Goal: Task Accomplishment & Management: Complete application form

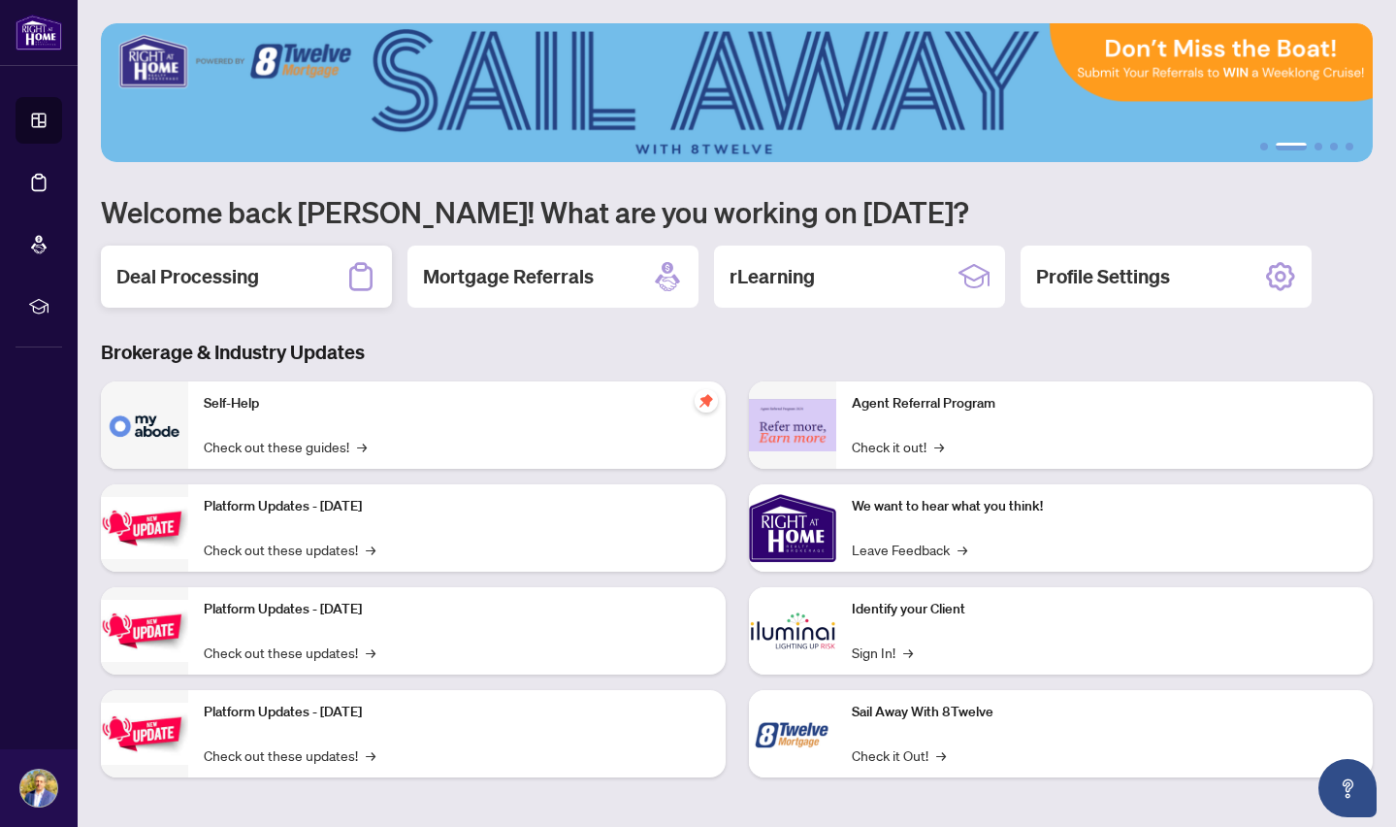
click at [232, 281] on h2 "Deal Processing" at bounding box center [187, 276] width 143 height 27
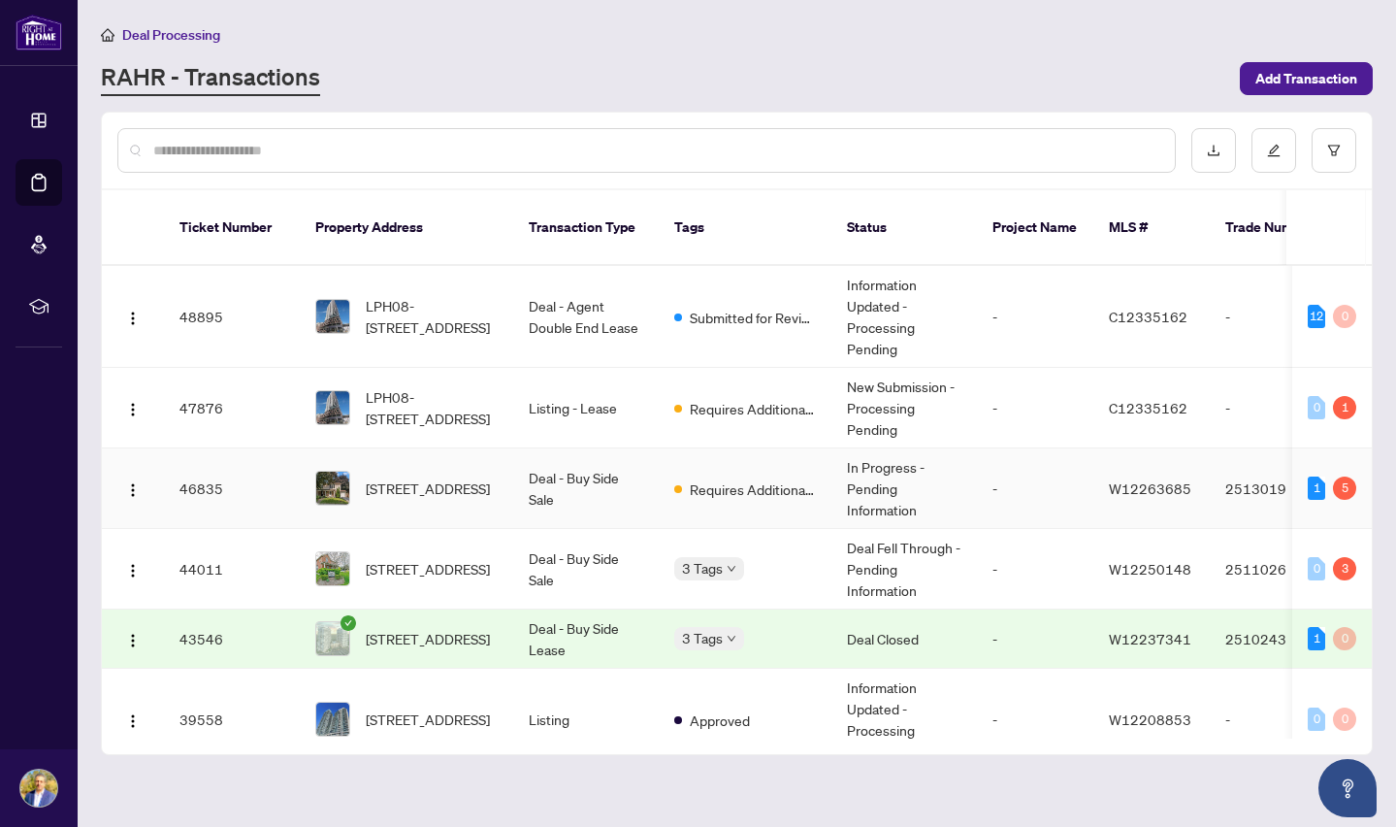
click at [593, 456] on td "Deal - Buy Side Sale" at bounding box center [586, 488] width 146 height 81
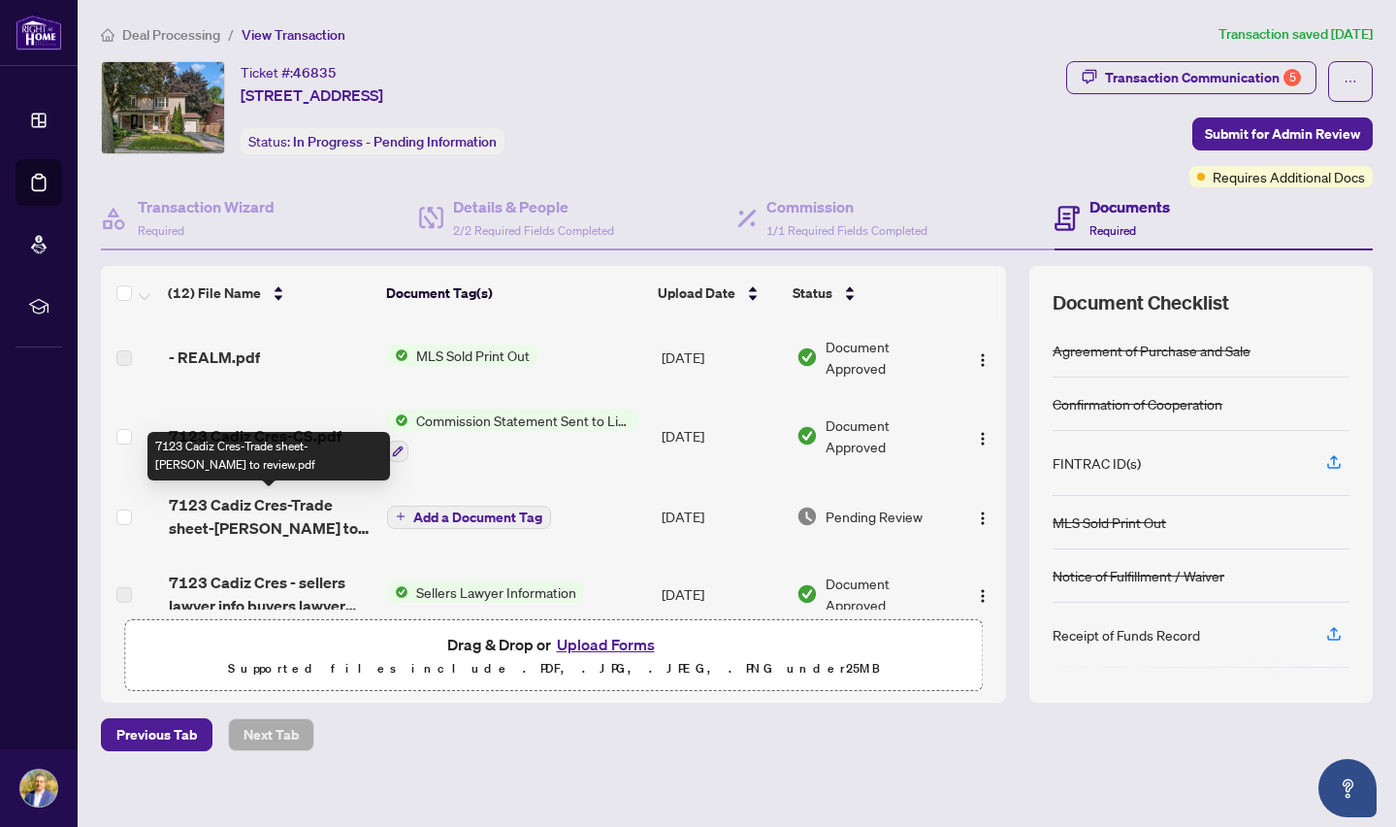
click at [271, 509] on span "7123 Cadiz Cres-Trade sheet-[PERSON_NAME] to review.pdf" at bounding box center [271, 516] width 204 height 47
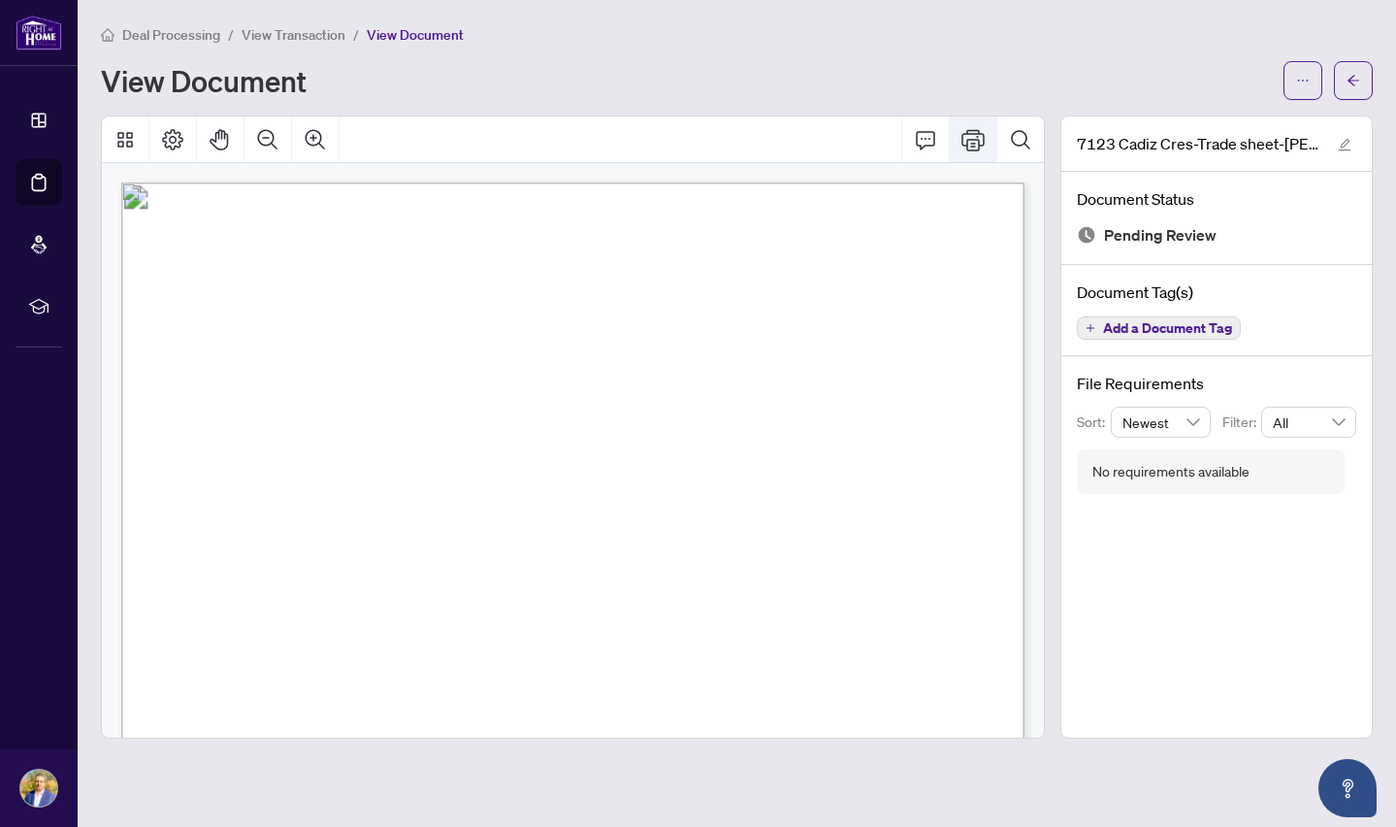
click at [970, 138] on icon "Print" at bounding box center [973, 139] width 23 height 21
click at [1354, 79] on icon "arrow-left" at bounding box center [1354, 81] width 14 height 14
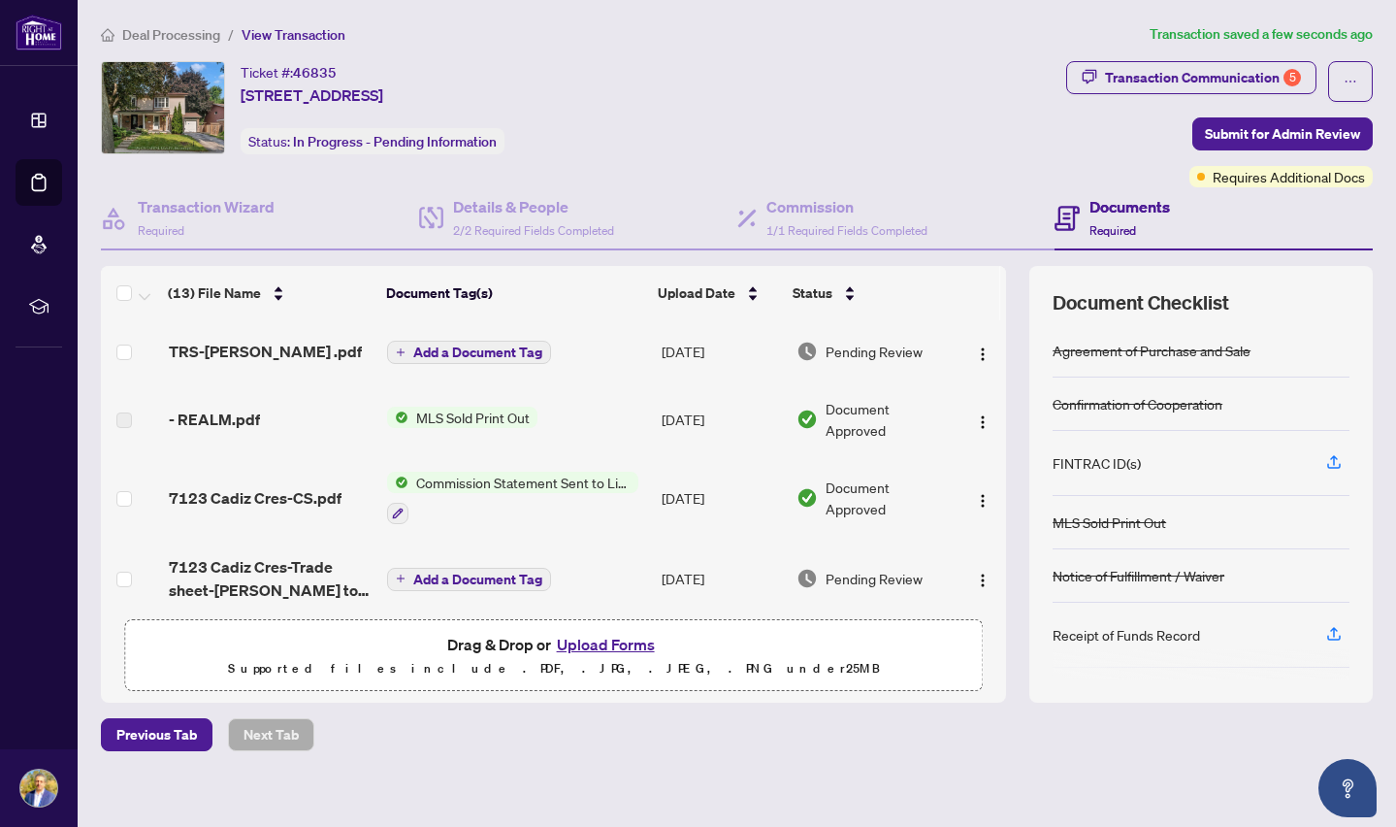
click at [503, 349] on span "Add a Document Tag" at bounding box center [477, 352] width 129 height 14
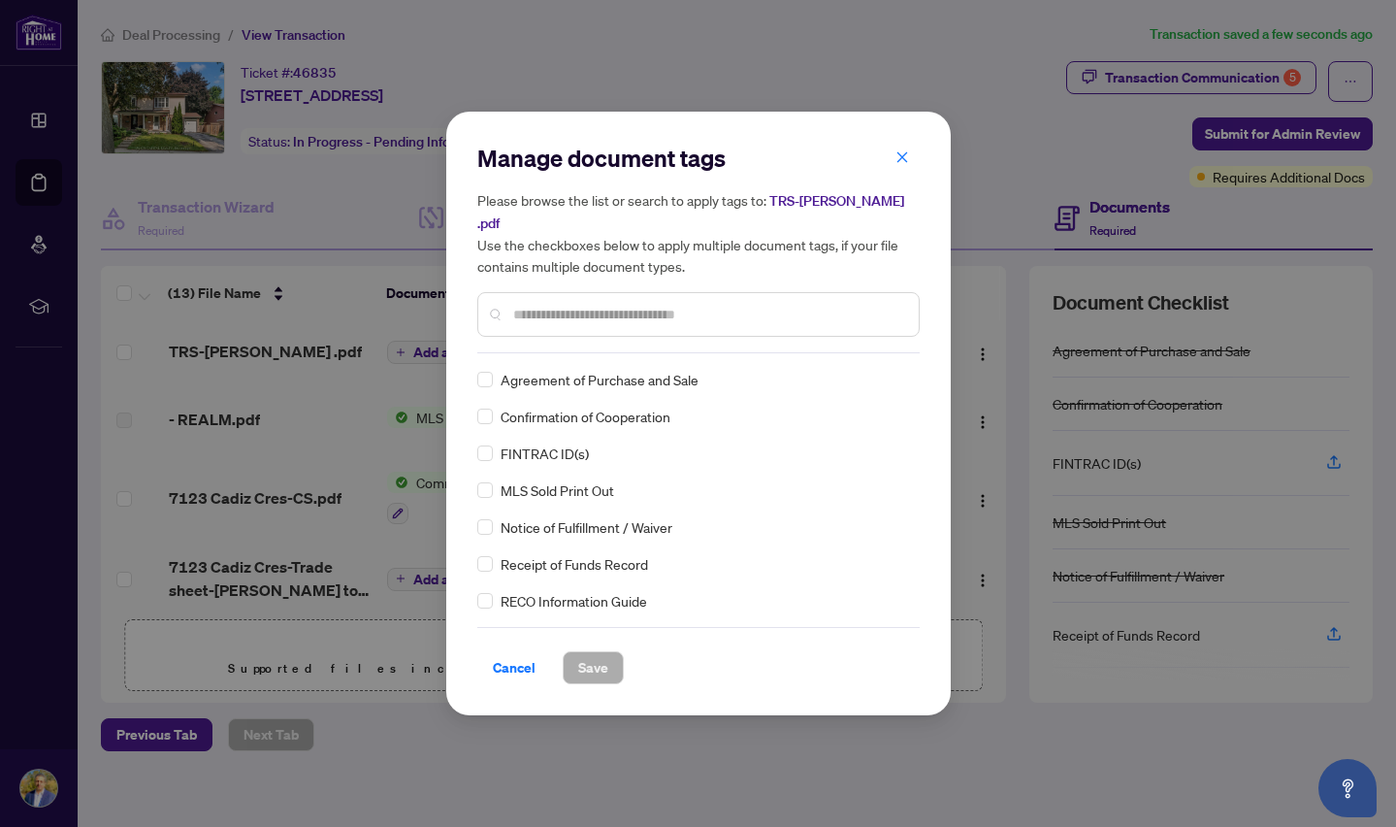
click at [666, 304] on input "text" at bounding box center [708, 314] width 390 height 21
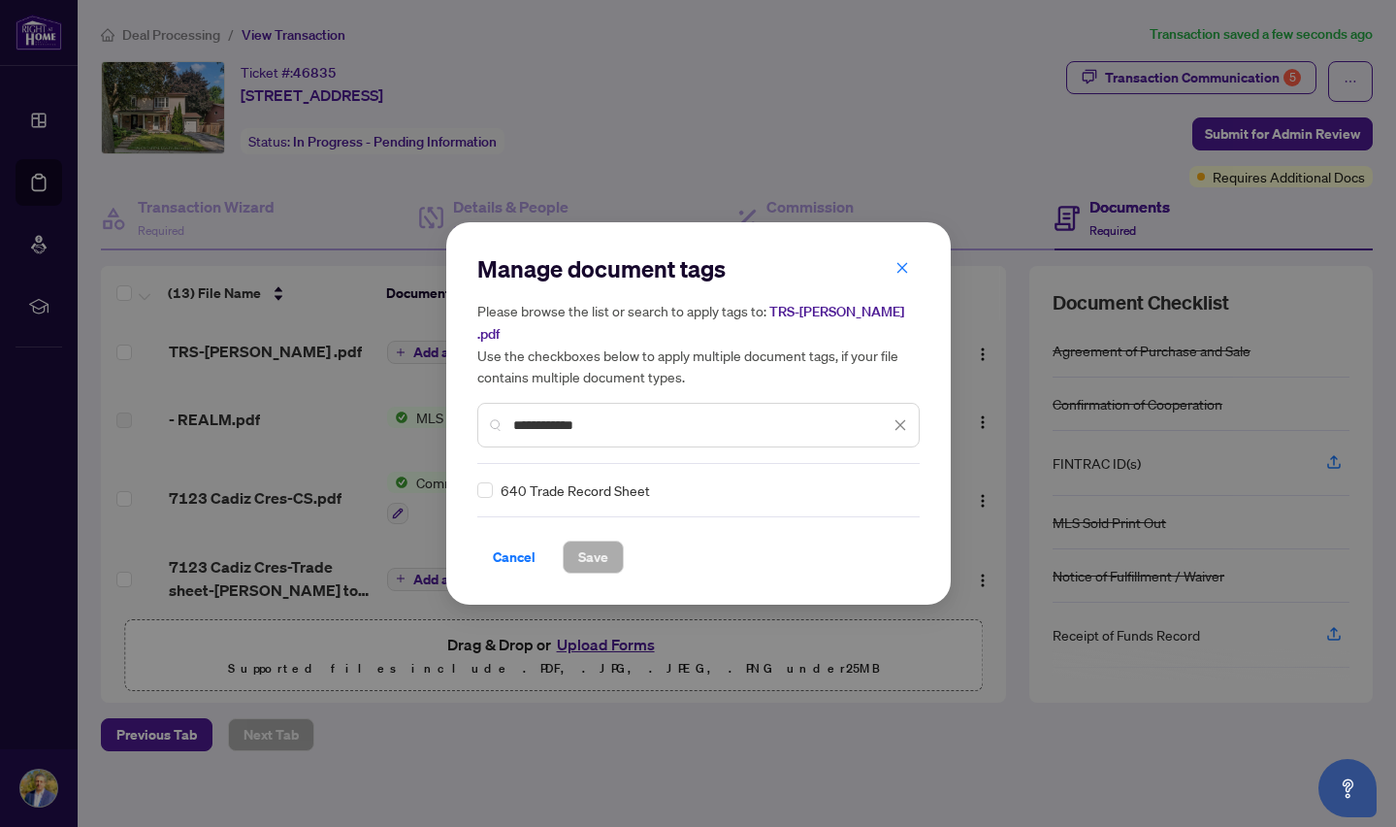
click at [493, 481] on div "640 Trade Record Sheet" at bounding box center [692, 489] width 431 height 21
click at [489, 482] on span at bounding box center [485, 490] width 16 height 16
click at [610, 414] on input "**********" at bounding box center [701, 424] width 376 height 21
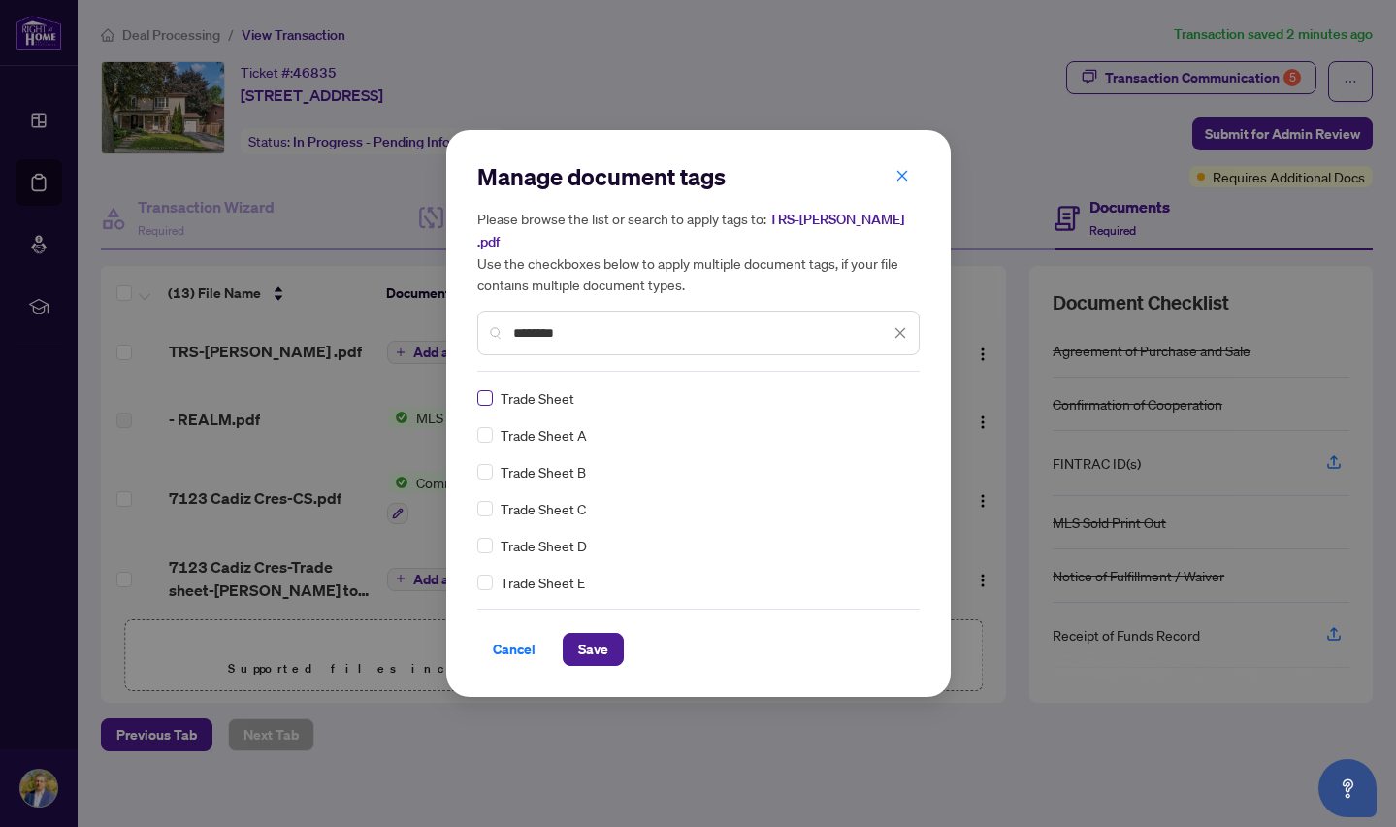
type input "********"
click at [489, 390] on span at bounding box center [485, 398] width 16 height 16
click at [608, 633] on button "Save" at bounding box center [593, 649] width 61 height 33
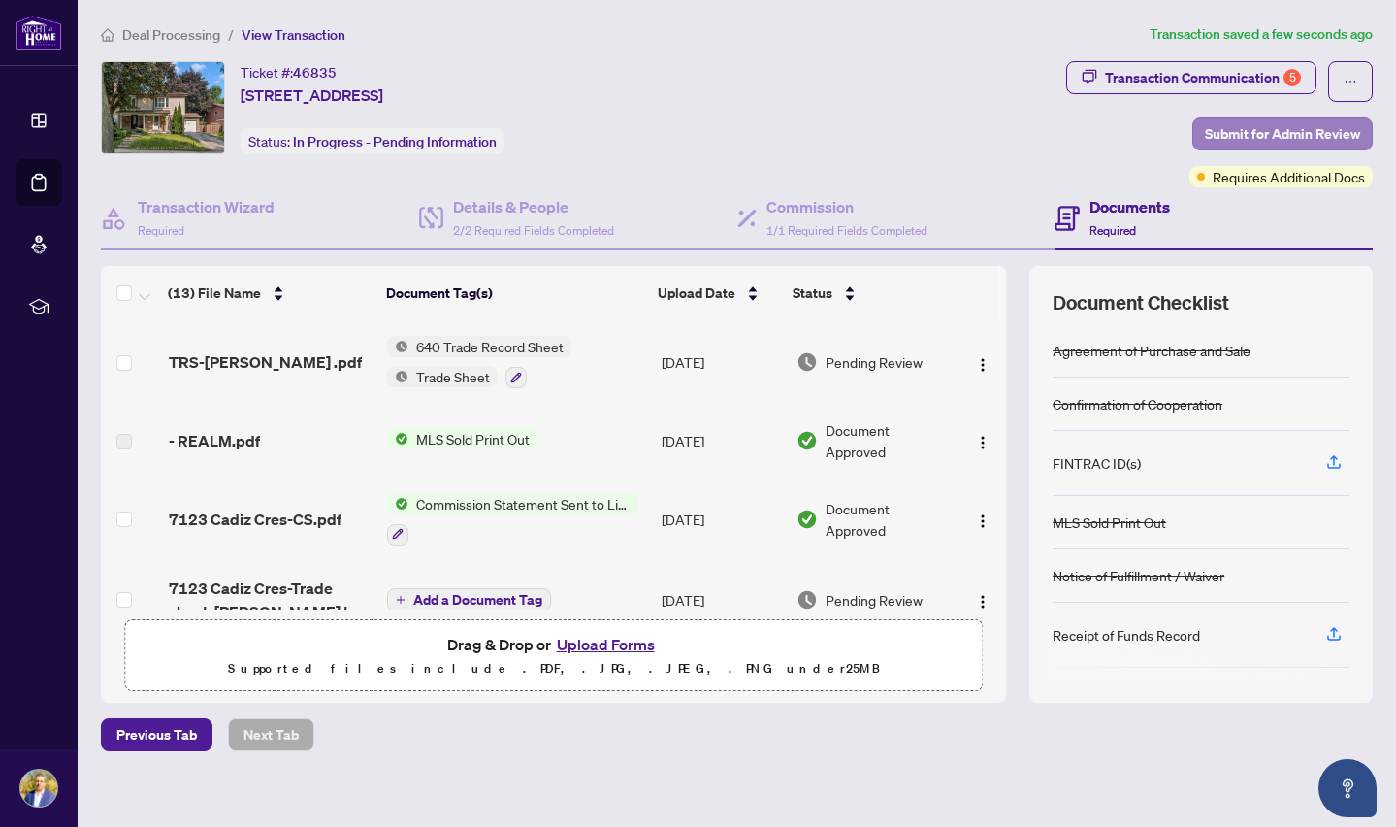
click at [1233, 132] on span "Submit for Admin Review" at bounding box center [1282, 133] width 155 height 31
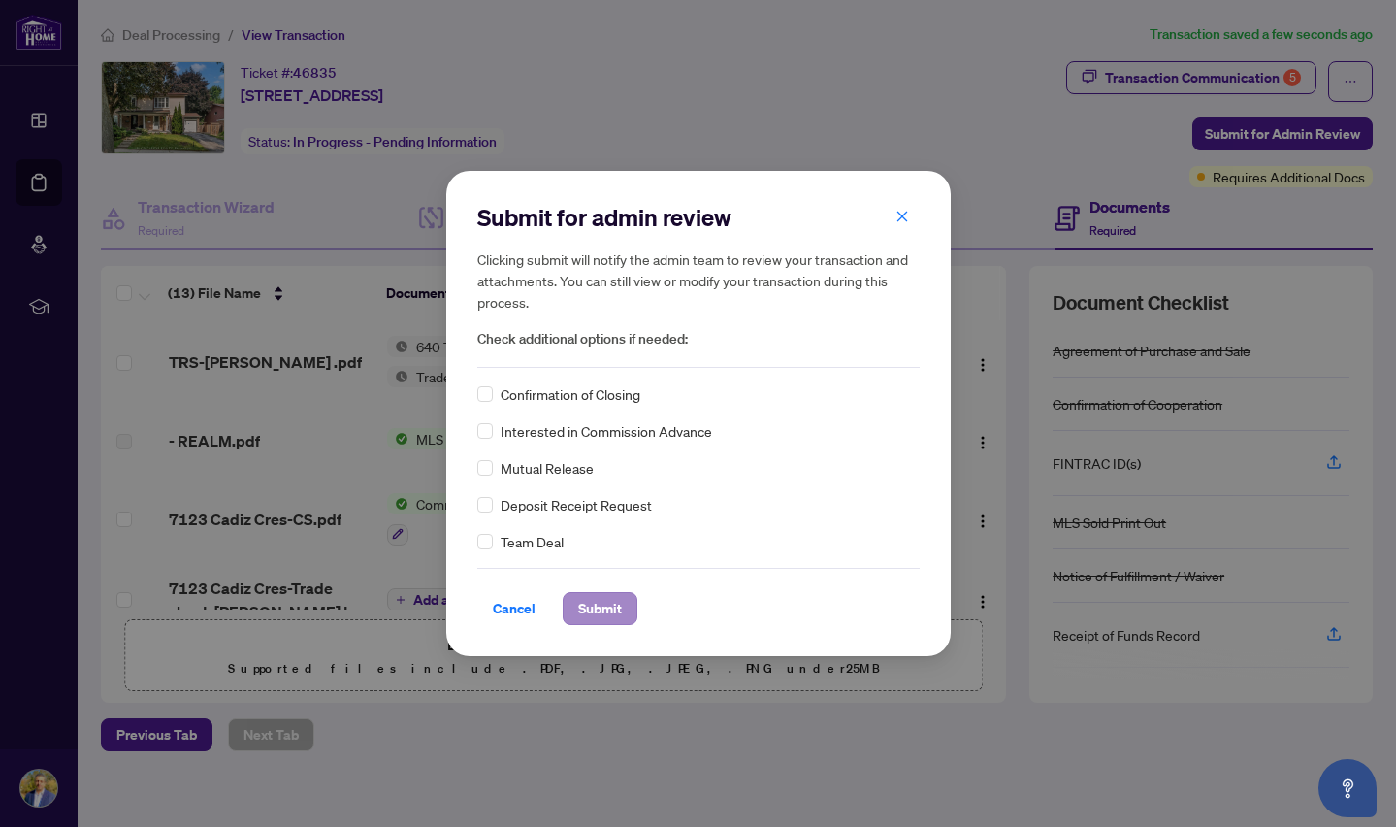
click at [617, 604] on span "Submit" at bounding box center [600, 608] width 44 height 31
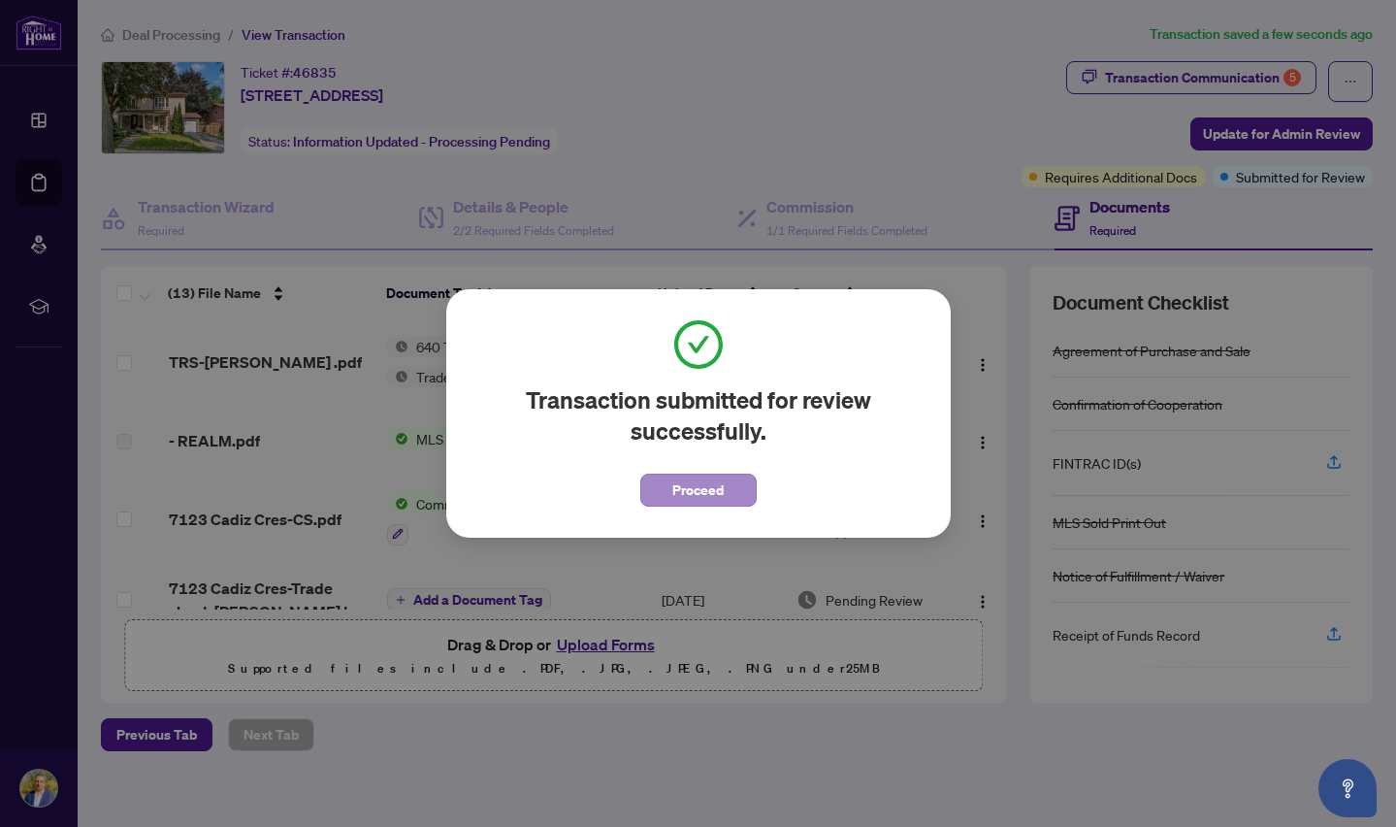
click at [709, 487] on span "Proceed" at bounding box center [697, 489] width 51 height 31
